Goal: Task Accomplishment & Management: Use online tool/utility

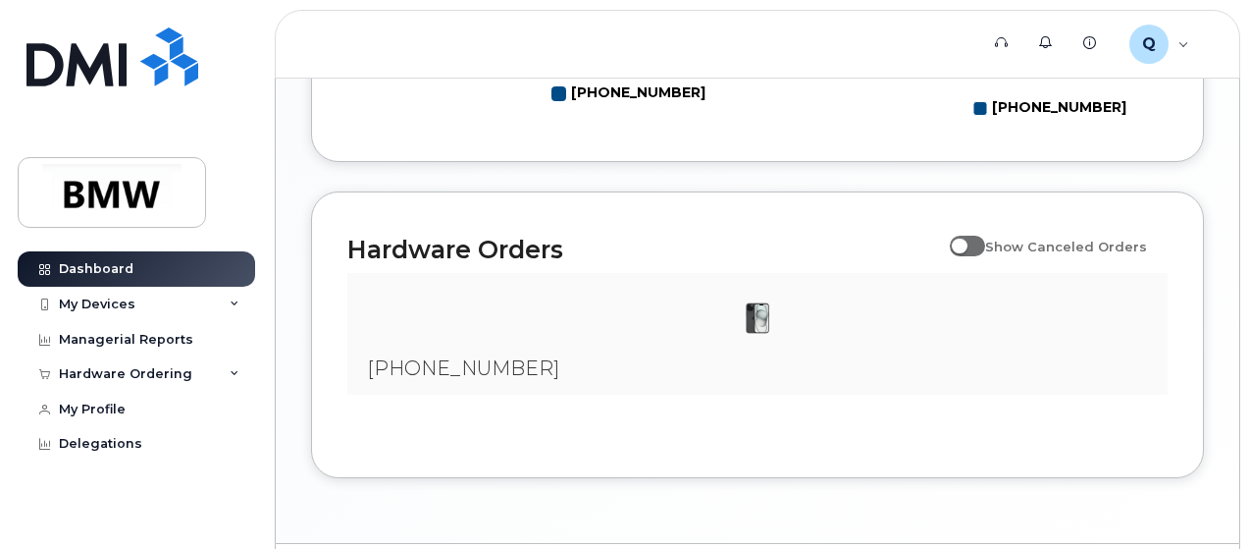
scroll to position [1242, 0]
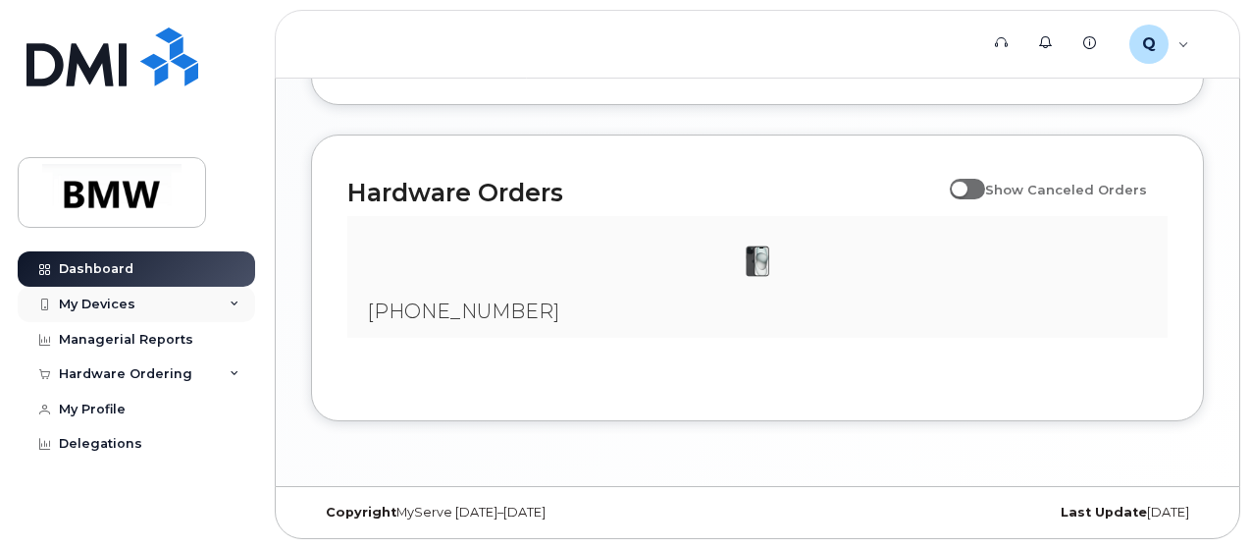
click at [118, 301] on div "My Devices" at bounding box center [97, 304] width 77 height 16
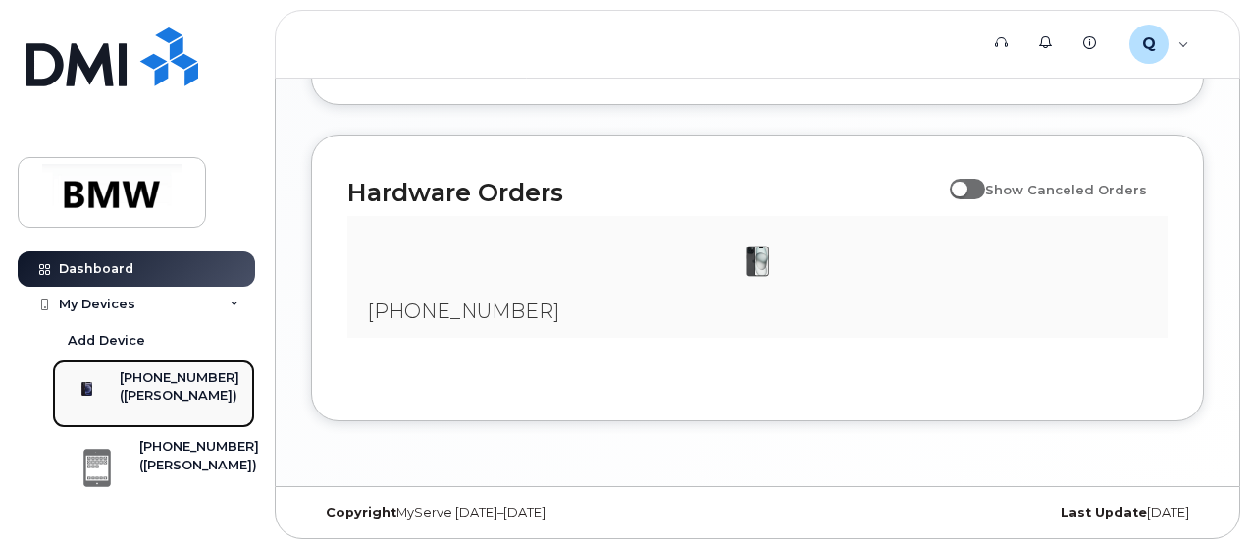
click at [144, 387] on div "[PHONE_NUMBER]" at bounding box center [180, 378] width 120 height 18
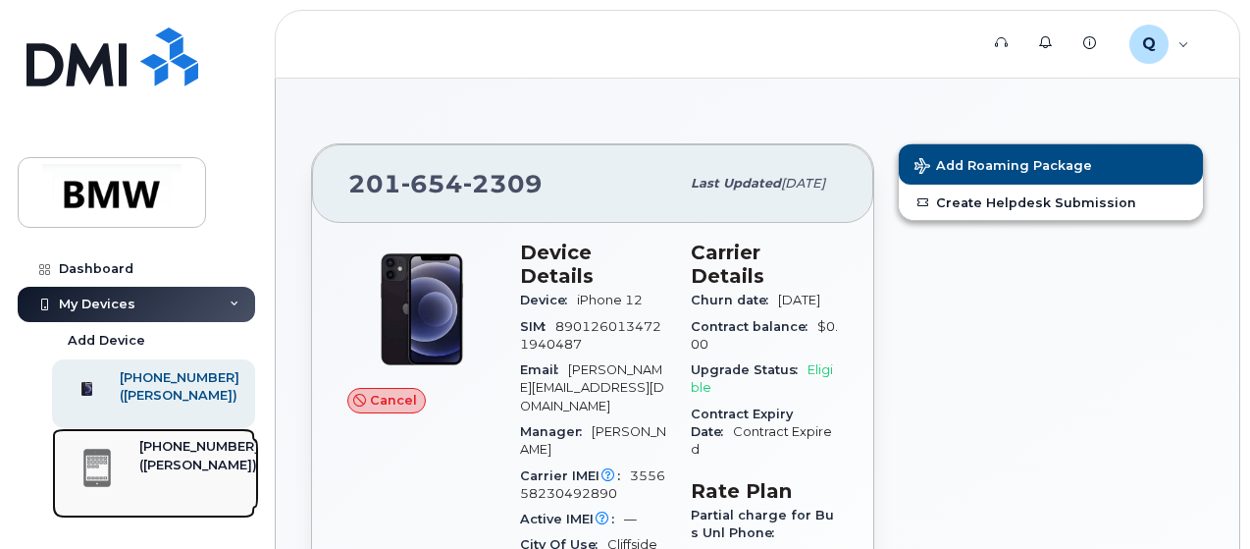
click at [164, 455] on div "[PHONE_NUMBER]" at bounding box center [199, 447] width 120 height 18
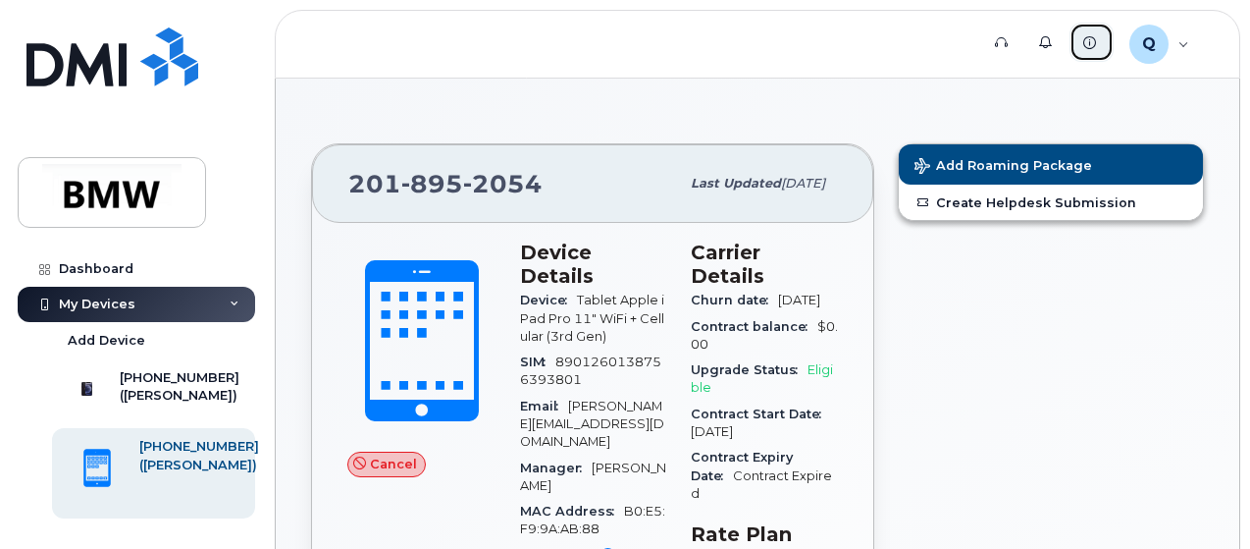
click at [1079, 40] on link "Knowledge Base" at bounding box center [1092, 42] width 44 height 39
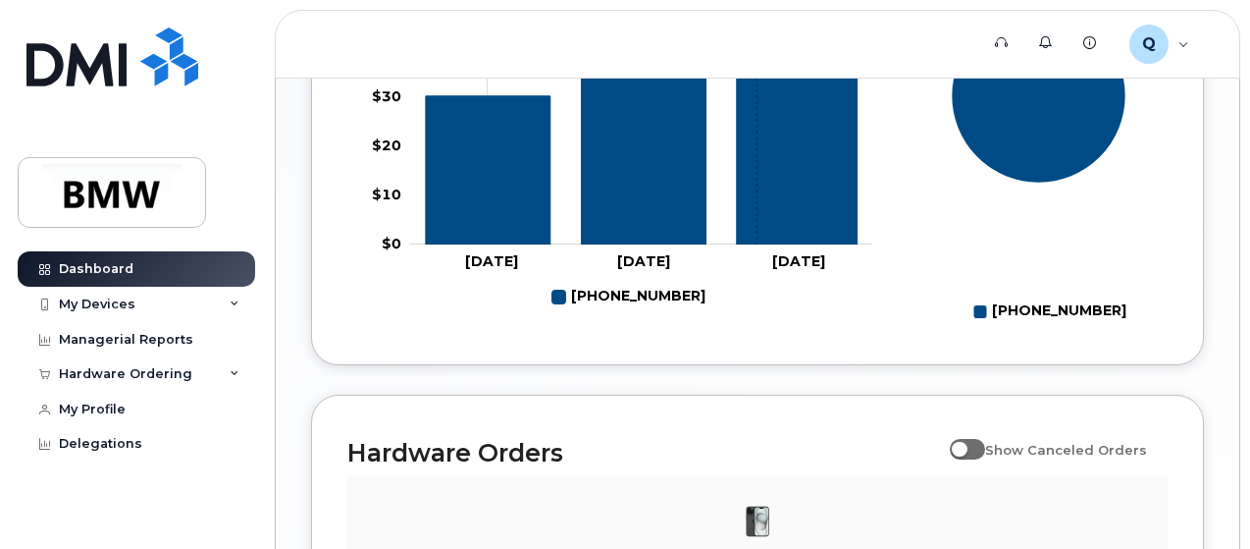
scroll to position [1178, 0]
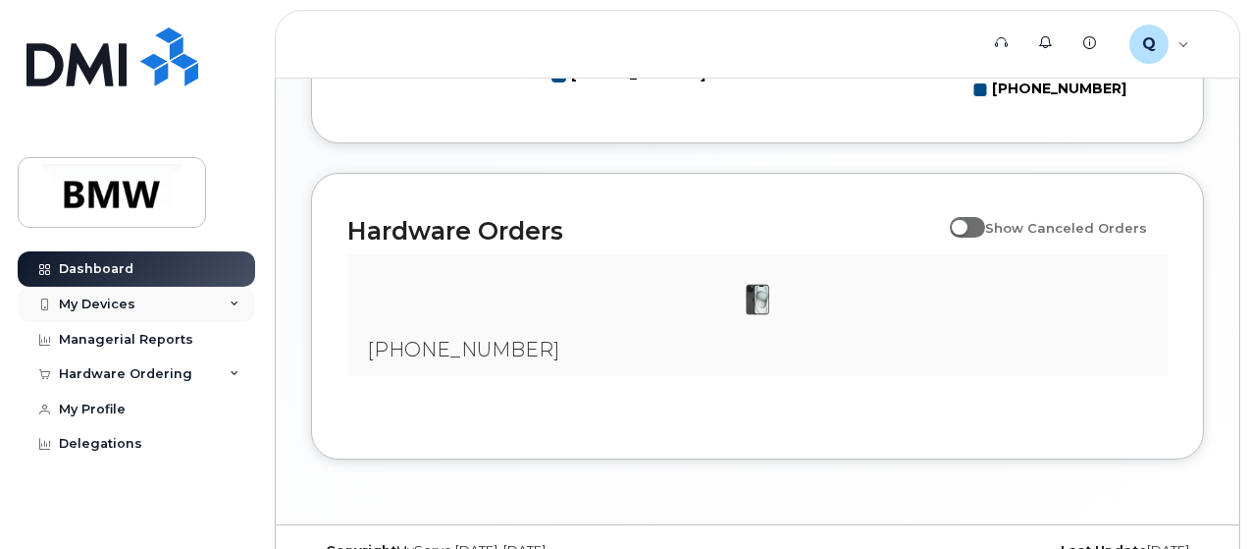
click at [116, 297] on div "My Devices" at bounding box center [97, 304] width 77 height 16
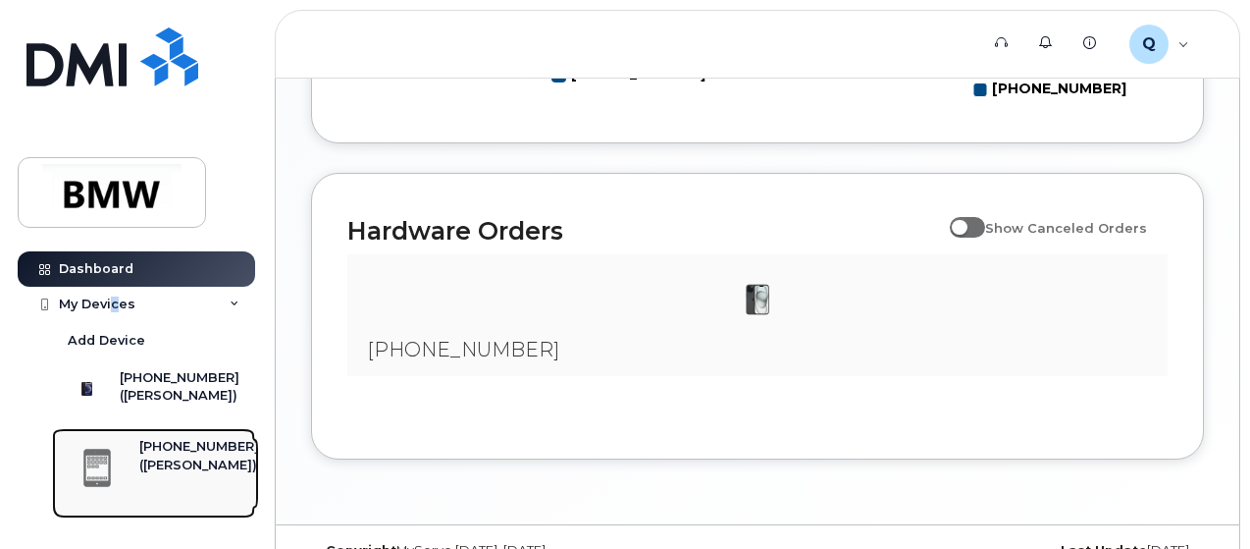
click at [175, 455] on div "[PHONE_NUMBER]" at bounding box center [199, 447] width 120 height 18
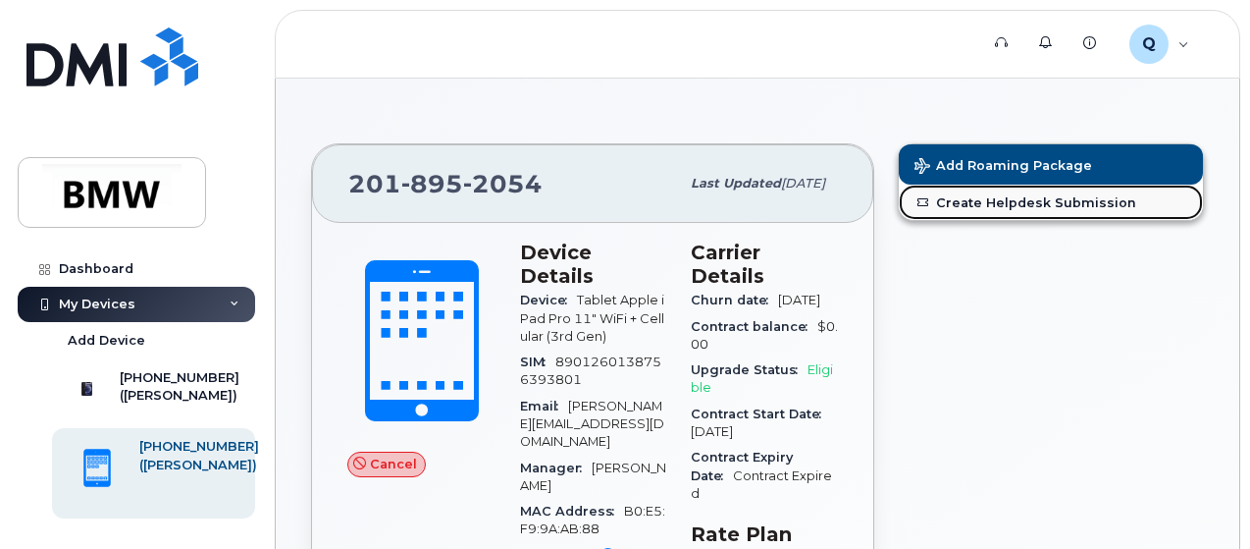
click at [1001, 200] on link "Create Helpdesk Submission" at bounding box center [1051, 201] width 304 height 35
